Goal: Task Accomplishment & Management: Use online tool/utility

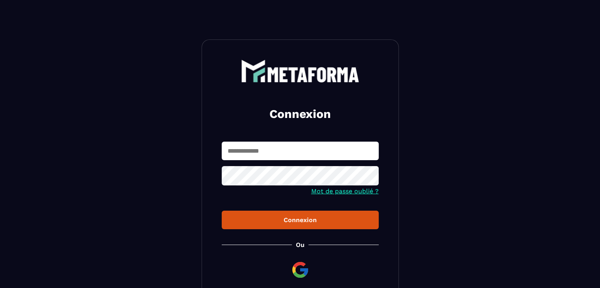
type input "**********"
drag, startPoint x: 280, startPoint y: 155, endPoint x: 276, endPoint y: 158, distance: 4.9
click at [280, 155] on input "**********" at bounding box center [300, 151] width 157 height 19
click at [274, 212] on button "Connexion" at bounding box center [300, 219] width 157 height 19
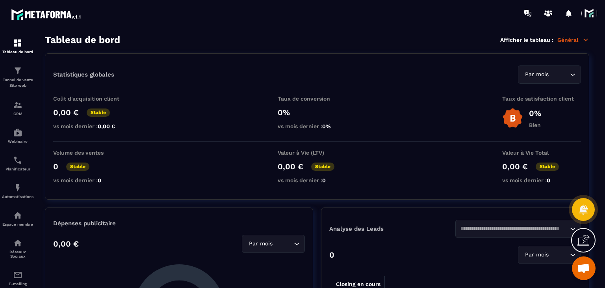
click at [590, 16] on span at bounding box center [590, 14] width 16 height 16
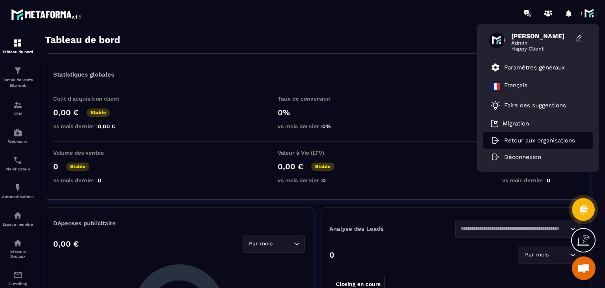
click at [515, 133] on li "Retour aux organisations" at bounding box center [538, 140] width 110 height 17
click at [515, 136] on li "Retour aux organisations" at bounding box center [538, 140] width 110 height 17
click at [517, 144] on li "Retour aux organisations" at bounding box center [538, 140] width 110 height 17
click at [435, 108] on div "Coût d'acquisition client 0,00 € Stable vs mois dernier : 0,00 € Taux de conver…" at bounding box center [317, 118] width 528 height 46
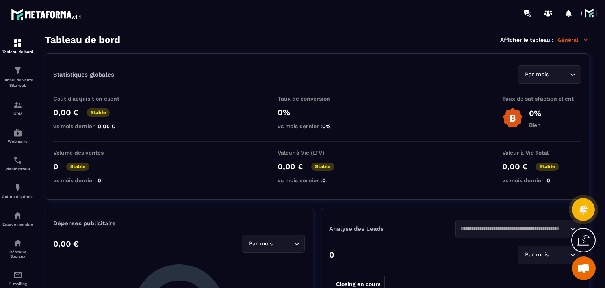
click at [588, 10] on span at bounding box center [590, 14] width 16 height 16
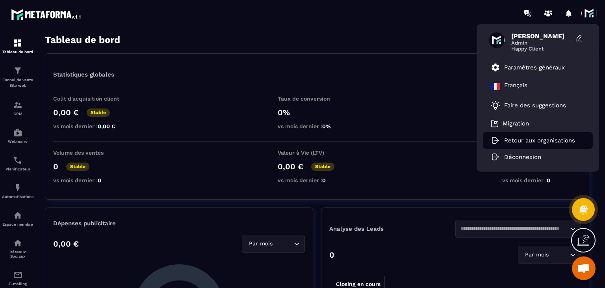
click at [515, 144] on li "Retour aux organisations" at bounding box center [538, 140] width 110 height 17
click at [405, 137] on div "Coût d'acquisition client 0,00 € Stable vs mois dernier : 0,00 € Taux de conver…" at bounding box center [317, 118] width 528 height 46
